Goal: Entertainment & Leisure: Consume media (video, audio)

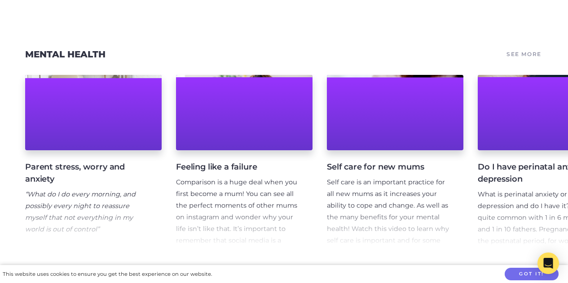
scroll to position [1762, 0]
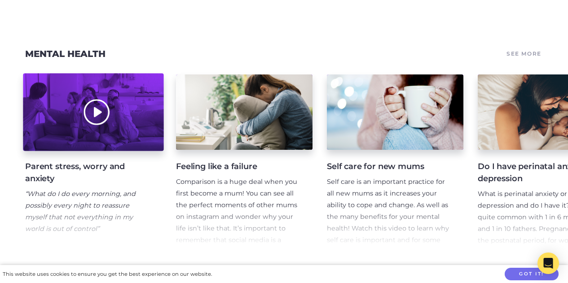
click at [104, 144] on div at bounding box center [93, 112] width 140 height 78
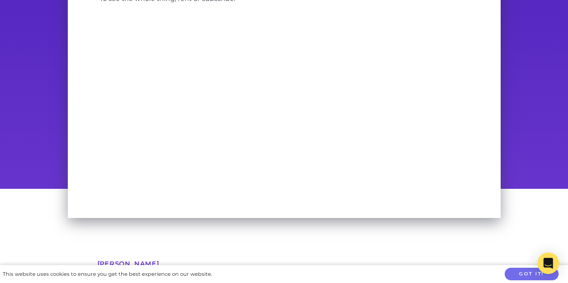
scroll to position [104, 0]
